Goal: Navigation & Orientation: Find specific page/section

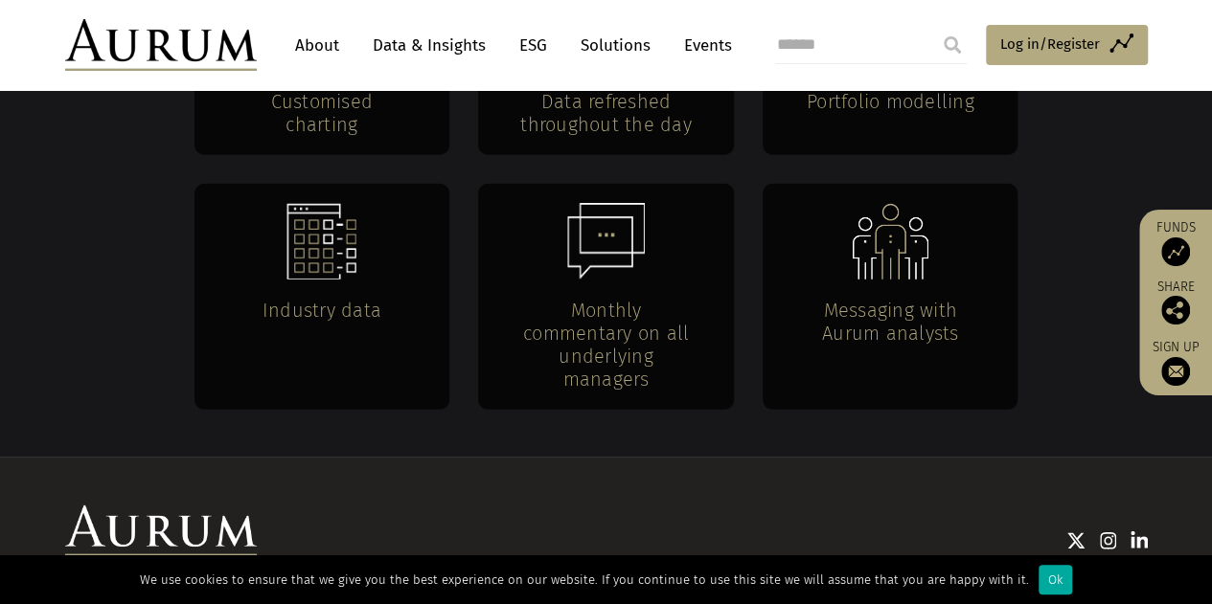
scroll to position [2774, 0]
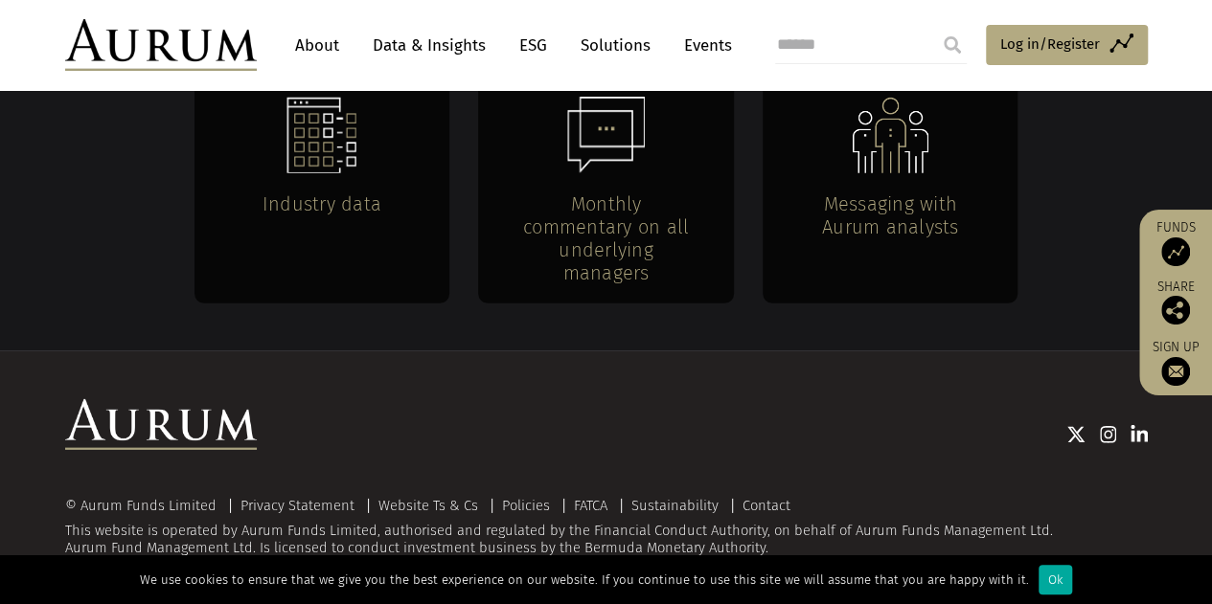
drag, startPoint x: 1011, startPoint y: 278, endPoint x: 883, endPoint y: 256, distance: 130.2
click at [1010, 278] on div "Messaging with Aurum analysts" at bounding box center [890, 191] width 256 height 226
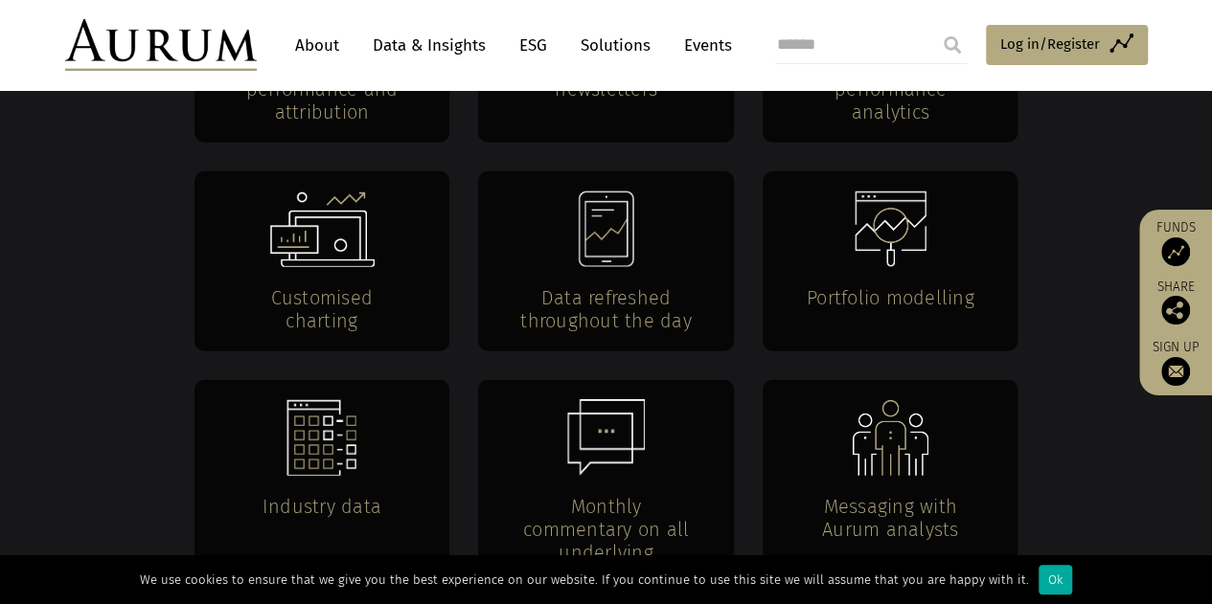
scroll to position [2295, 0]
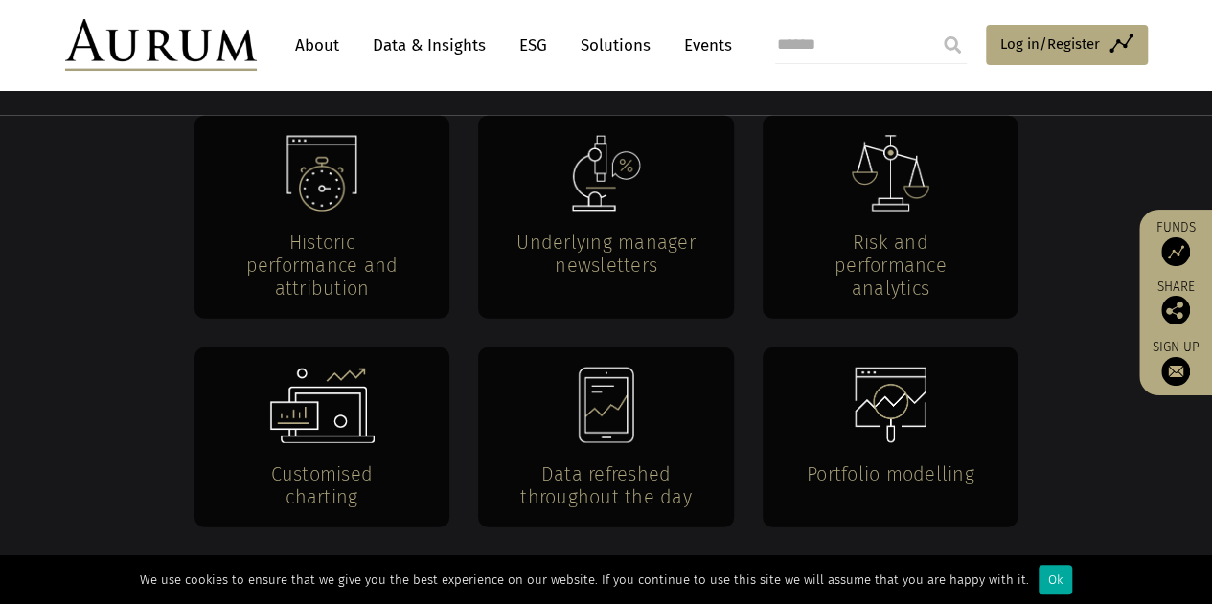
click at [594, 224] on div "Underlying manager newsletters" at bounding box center [606, 217] width 256 height 203
click at [409, 245] on h4 "Historic performance and attribution" at bounding box center [322, 265] width 179 height 69
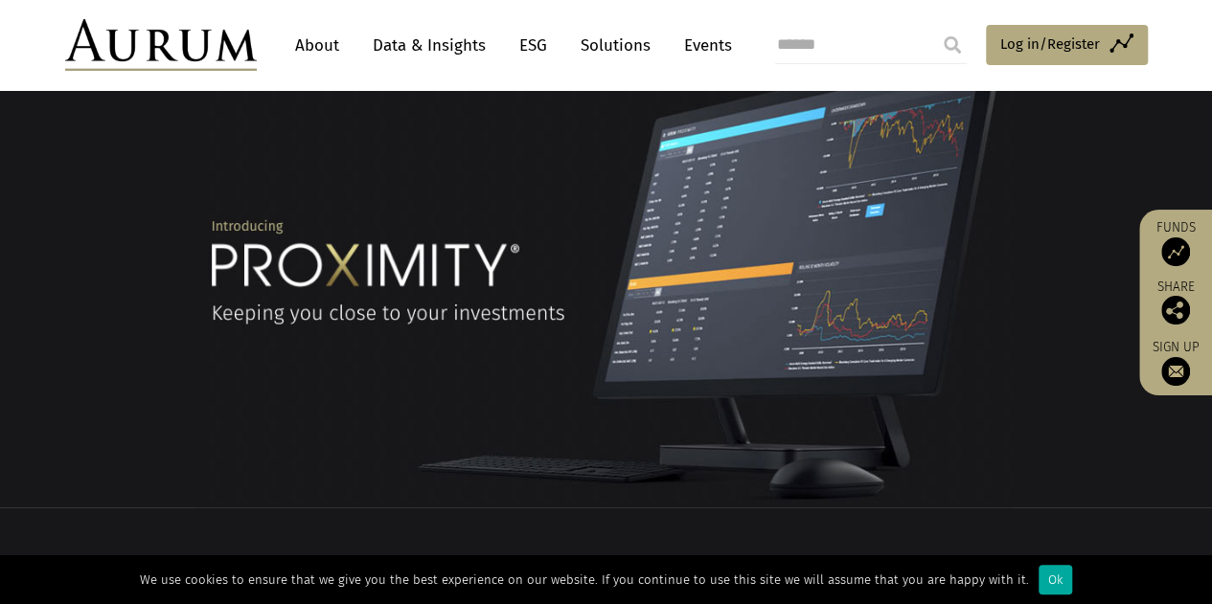
scroll to position [0, 0]
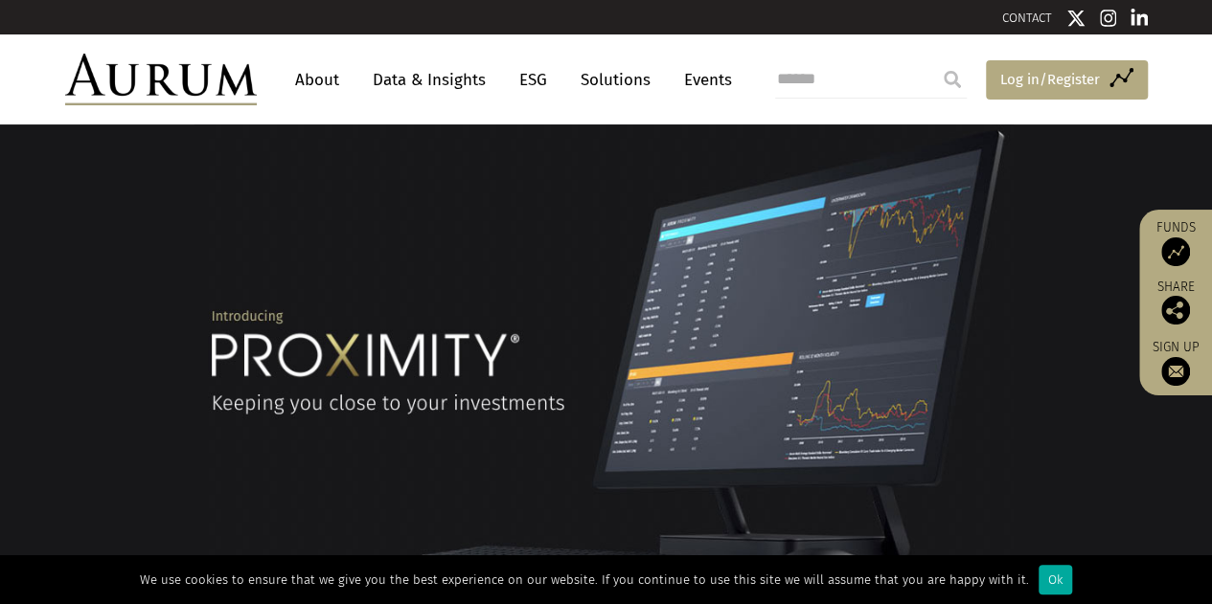
click at [1062, 79] on span "Log in/Register" at bounding box center [1050, 79] width 100 height 23
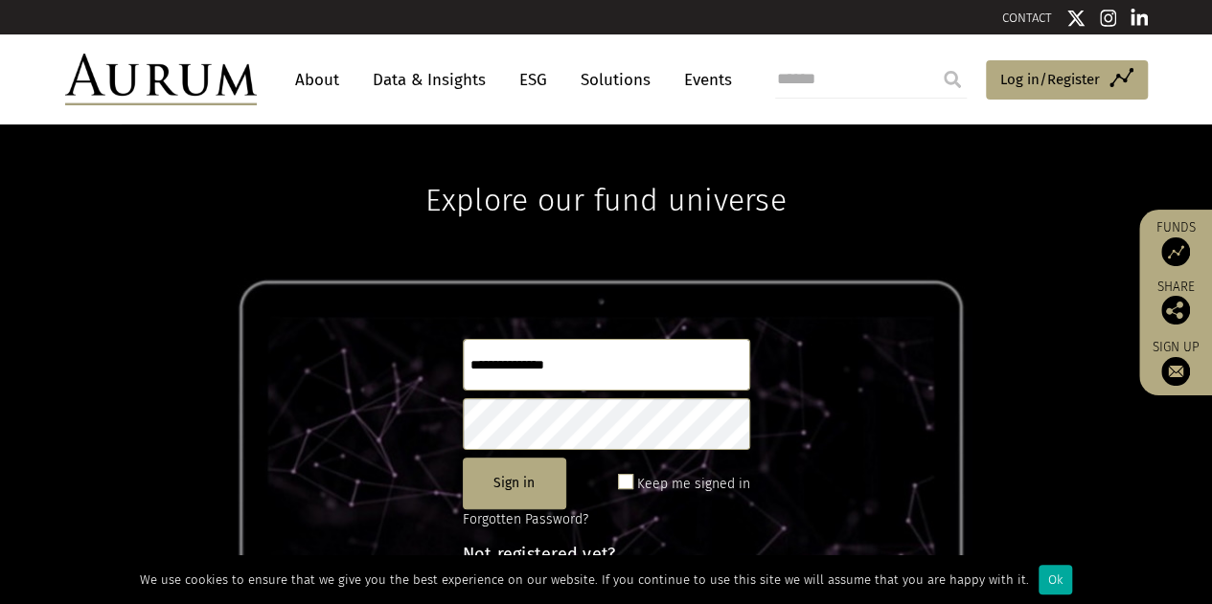
click at [585, 363] on input "text" at bounding box center [606, 365] width 287 height 52
